Goal: Task Accomplishment & Management: Complete application form

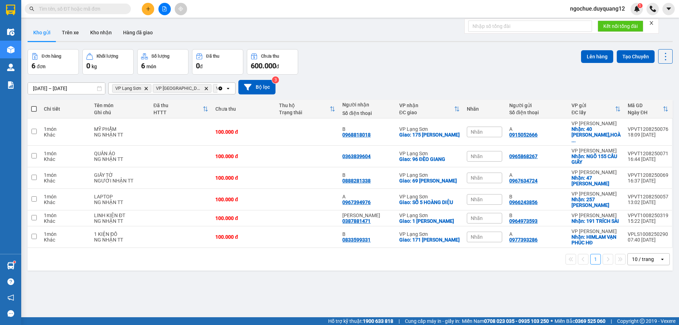
click at [108, 10] on input "text" at bounding box center [80, 9] width 83 height 8
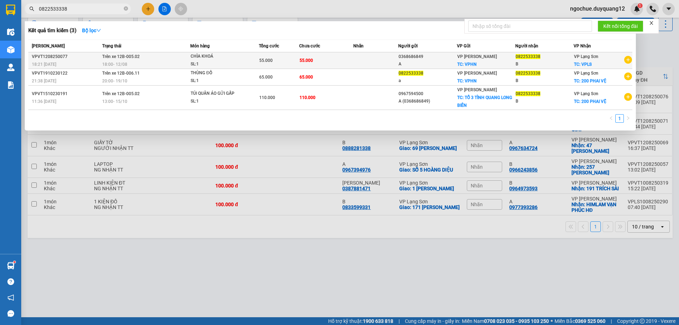
type input "0822533338"
click at [356, 56] on td at bounding box center [375, 60] width 45 height 17
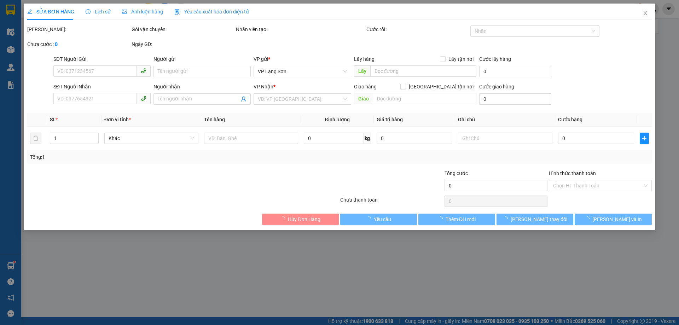
type input "0368686849"
type input "A"
checkbox input "true"
type input "VPHN"
type input "0822533338"
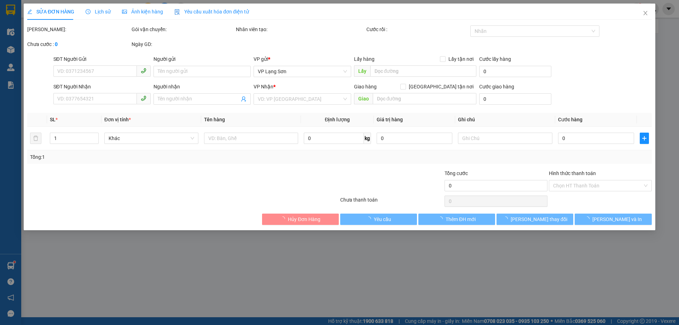
type input "B"
checkbox input "true"
type input "VPLS"
type input "55.000"
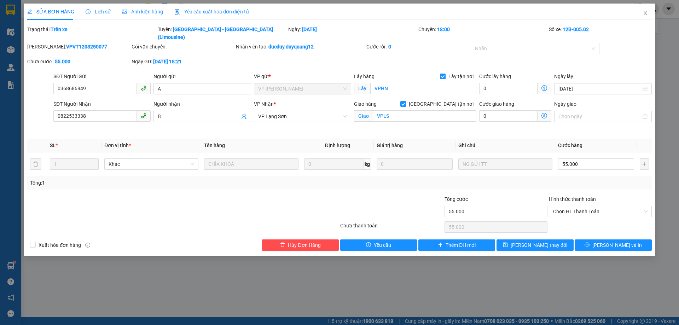
click at [362, 195] on div at bounding box center [391, 207] width 104 height 25
click at [511, 127] on div "Total Paid Fee 0 Total UnPaid Fee 55.000 Cash Collection Total Fee Trạng thái: …" at bounding box center [339, 137] width 625 height 225
click at [525, 127] on div "Total Paid Fee 0 Total UnPaid Fee 55.000 Cash Collection Total Fee Trạng thái: …" at bounding box center [339, 137] width 625 height 225
drag, startPoint x: 644, startPoint y: 16, endPoint x: 608, endPoint y: 4, distance: 38.5
click at [643, 16] on icon "close" at bounding box center [646, 13] width 6 height 6
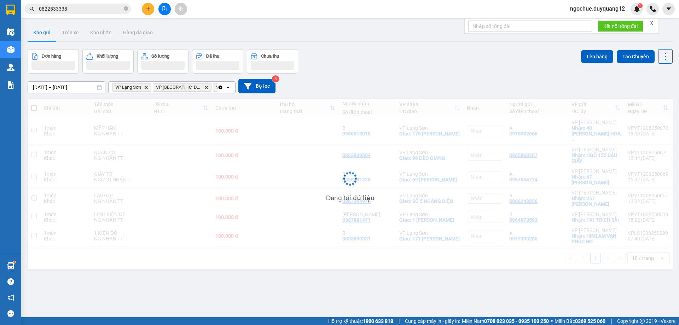
drag, startPoint x: 126, startPoint y: 10, endPoint x: 89, endPoint y: 6, distance: 37.7
click at [126, 10] on icon "close-circle" at bounding box center [126, 8] width 4 height 4
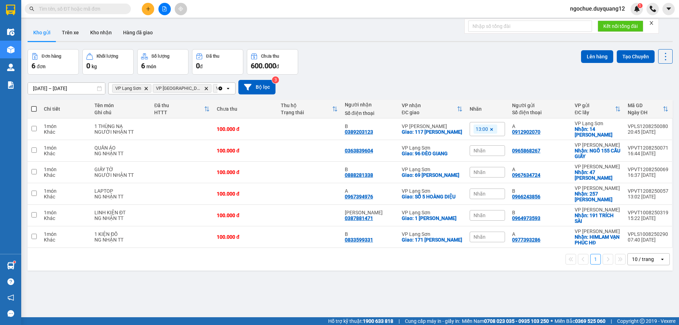
paste input "0363092888"
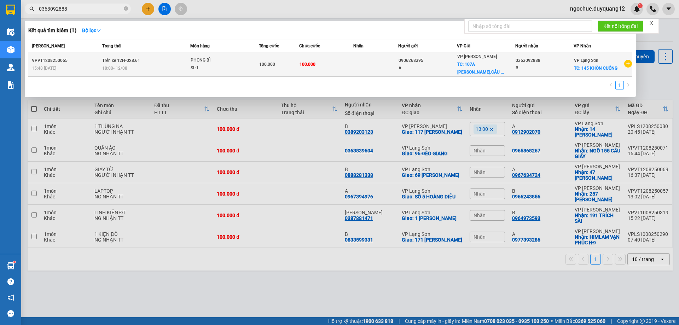
type input "0363092888"
click at [356, 63] on td at bounding box center [375, 64] width 45 height 24
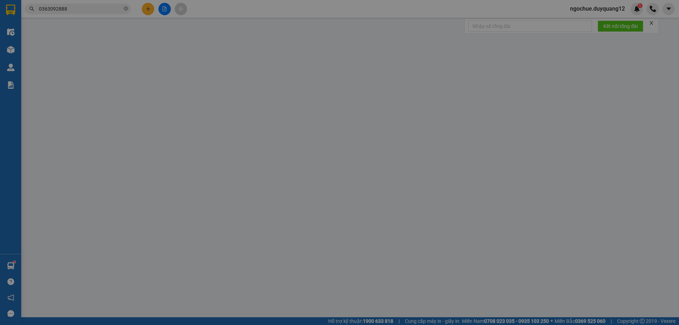
type input "0906268395"
type input "A"
checkbox input "true"
type input "[STREET_ADDRESS][PERSON_NAME]"
type input "0363092888"
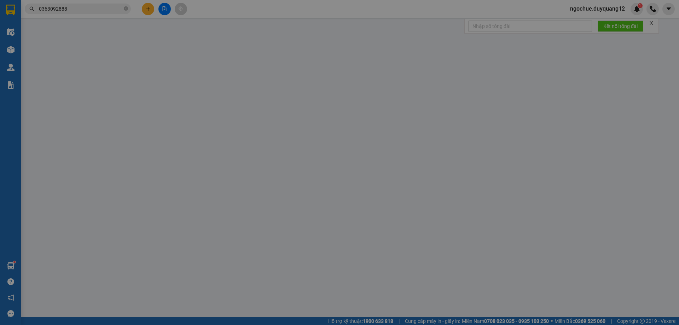
type input "B"
checkbox input "true"
type input "145 KHÒN CUỔNG"
type input "100.000"
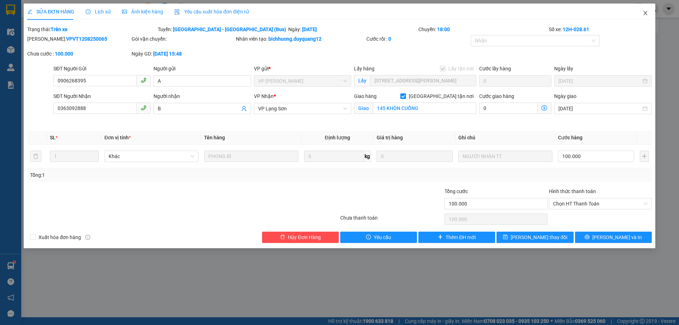
click at [643, 14] on icon "close" at bounding box center [646, 13] width 6 height 6
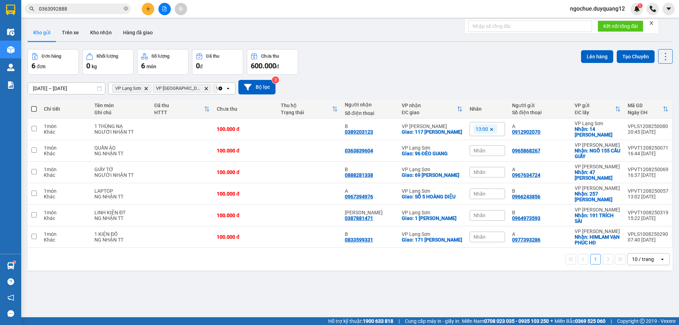
click at [126, 6] on span at bounding box center [126, 9] width 4 height 7
click at [145, 8] on button at bounding box center [148, 9] width 12 height 12
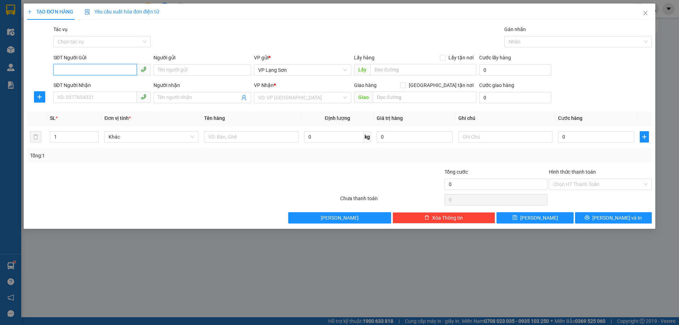
click at [91, 72] on input "SĐT Người Gửi" at bounding box center [94, 69] width 83 height 11
type input "0816223666"
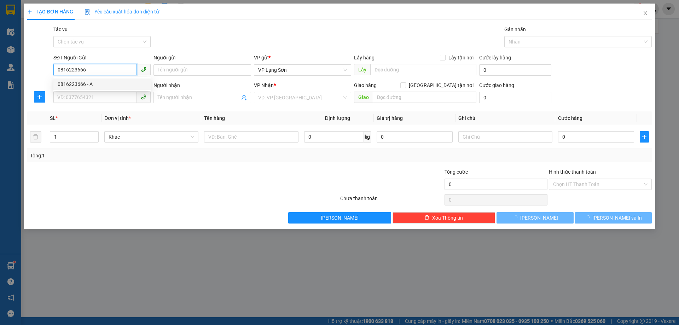
click at [83, 82] on div "0816223666 - A" at bounding box center [102, 84] width 89 height 8
type input "A"
checkbox input "true"
type input "VPLS"
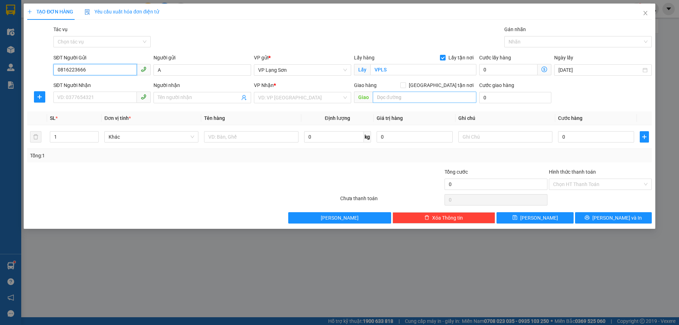
type input "0816223666"
click at [391, 99] on input "text" at bounding box center [425, 97] width 104 height 11
click at [391, 98] on input "text" at bounding box center [425, 97] width 104 height 11
click at [404, 179] on div at bounding box center [391, 180] width 104 height 25
click at [647, 16] on icon "close" at bounding box center [646, 13] width 6 height 6
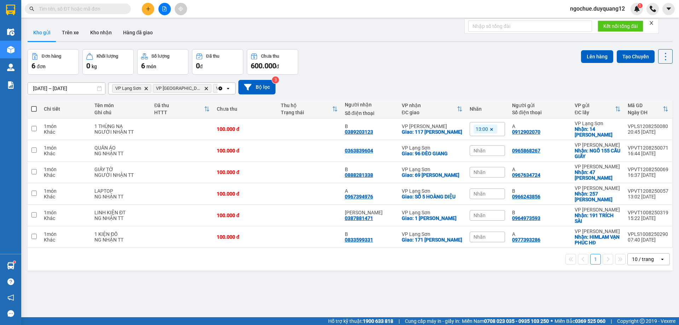
paste input "0912907163"
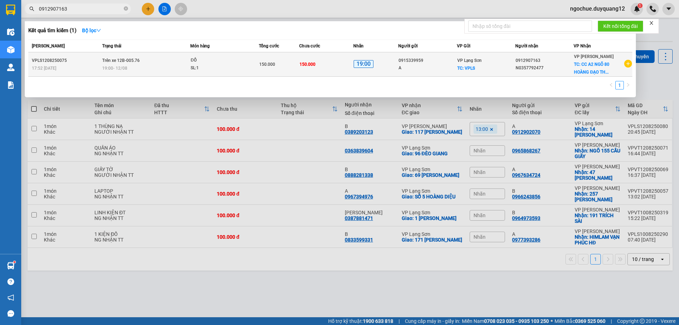
type input "0912907163"
click at [283, 66] on div "150.000" at bounding box center [279, 64] width 40 height 8
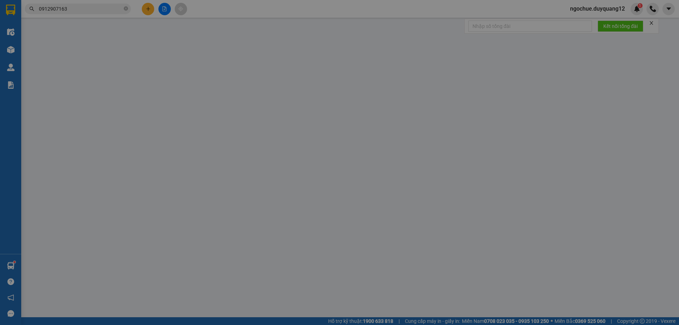
type input "0915339959"
type input "A"
checkbox input "true"
type input "VPLS"
type input "0912907163"
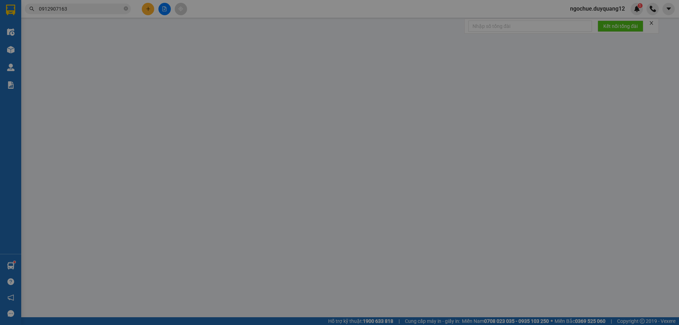
type input "N0357792477"
checkbox input "true"
type input "CC A2 NGÕ 80 HOÀNG ĐẠO THÀNH [PERSON_NAME]"
type input "150.000"
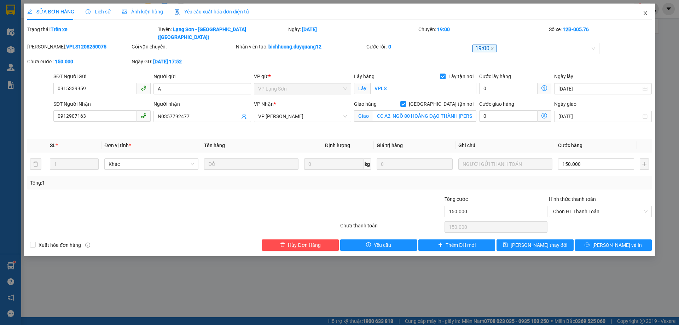
click at [645, 15] on icon "close" at bounding box center [646, 13] width 6 height 6
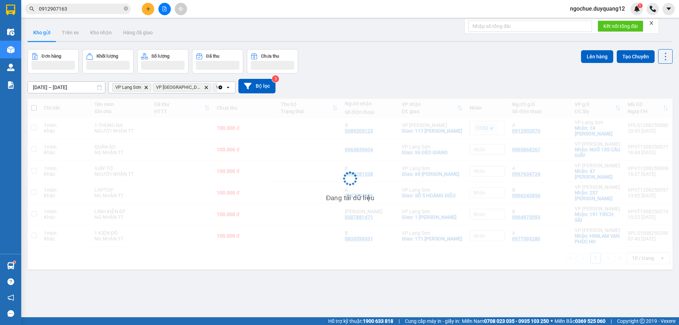
click at [474, 88] on div "[DATE] – [DATE] Press the down arrow key to interact with the calendar and sele…" at bounding box center [350, 86] width 645 height 14
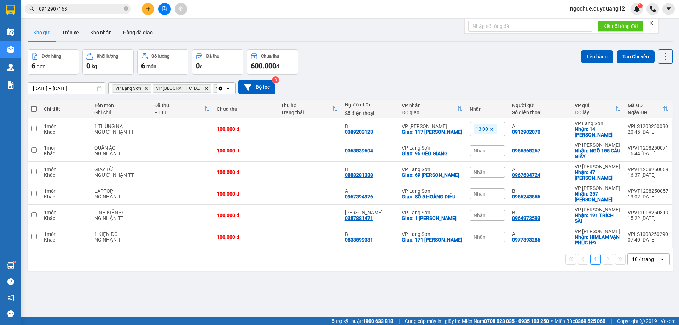
click at [471, 66] on div "Đơn hàng 6 đơn Khối lượng 0 kg Số lượng 6 món Đã thu 0 đ Chưa thu 600.000 đ Lên…" at bounding box center [350, 61] width 645 height 25
click at [541, 285] on div "ver 1.8.137 Kho gửi Trên xe Kho nhận Hàng đã giao Đơn hàng 6 đơn Khối lượng 0 k…" at bounding box center [350, 183] width 651 height 325
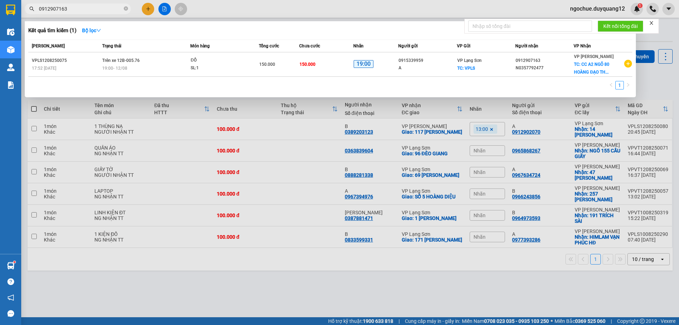
click at [97, 13] on span "0912907163" at bounding box center [78, 9] width 106 height 11
click at [515, 274] on div at bounding box center [339, 162] width 679 height 325
